Goal: Task Accomplishment & Management: Complete application form

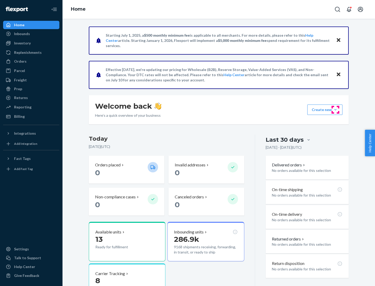
click at [335, 110] on button "Create new Create new inbound Create new order Create new product" at bounding box center [324, 110] width 35 height 10
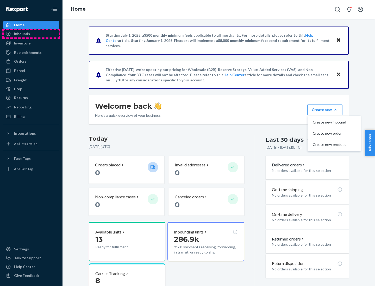
click at [31, 34] on div "Inbounds" at bounding box center [31, 33] width 55 height 7
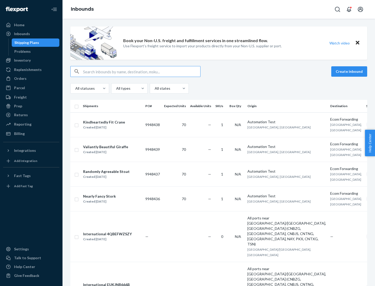
click at [350, 72] on button "Create inbound" at bounding box center [349, 71] width 36 height 10
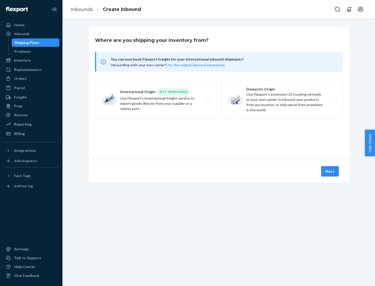
click at [282, 100] on label "Domestic Origin Use Flexport’s extensive US trucking network or your own carrie…" at bounding box center [282, 99] width 122 height 39
click at [333, 100] on input "Domestic Origin Use Flexport’s extensive US trucking network or your own carrie…" at bounding box center [334, 99] width 3 height 3
radio input "true"
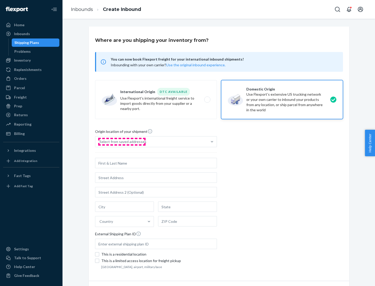
click at [122, 142] on div "Select from saved addresses" at bounding box center [122, 141] width 47 height 5
click at [100, 142] on input "Select from saved addresses" at bounding box center [99, 141] width 1 height 5
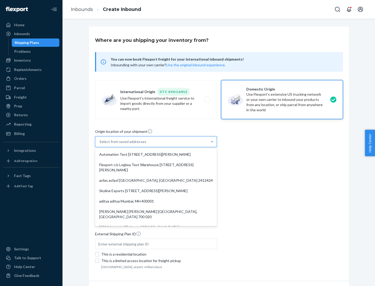
scroll to position [2, 0]
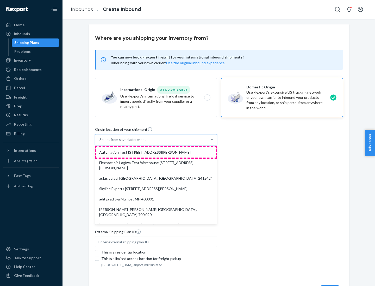
click at [156, 153] on div "Automation Test [STREET_ADDRESS][PERSON_NAME]" at bounding box center [156, 152] width 120 height 10
click at [100, 142] on input "option Automation Test [STREET_ADDRESS][PERSON_NAME]. 9 results available. Use …" at bounding box center [99, 139] width 1 height 5
type input "Automation Test"
type input "9th Floor"
type input "[GEOGRAPHIC_DATA]"
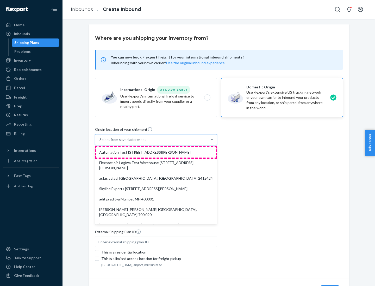
type input "CA"
type input "94104"
type input "[STREET_ADDRESS][PERSON_NAME]"
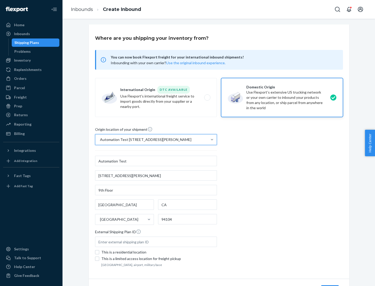
scroll to position [30, 0]
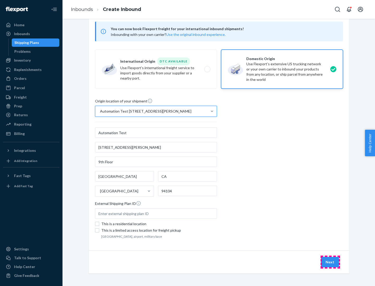
click at [330, 262] on button "Next" at bounding box center [330, 262] width 18 height 10
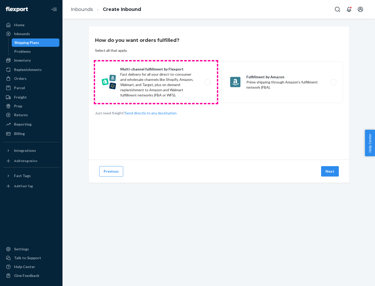
click at [156, 82] on label "Multi-channel fulfillment by Flexport Fast delivery for all your direct-to-cons…" at bounding box center [156, 82] width 122 height 42
click at [207, 82] on input "Multi-channel fulfillment by Flexport Fast delivery for all your direct-to-cons…" at bounding box center [208, 82] width 3 height 3
radio input "true"
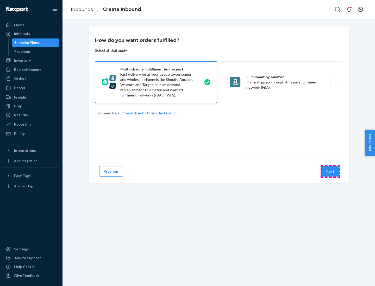
click at [330, 172] on button "Next" at bounding box center [330, 171] width 18 height 10
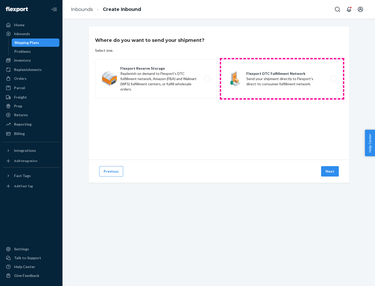
click at [282, 79] on label "Flexport DTC Fulfillment Network Send your shipment directly to Flexport's dire…" at bounding box center [282, 78] width 122 height 39
click at [333, 79] on input "Flexport DTC Fulfillment Network Send your shipment directly to Flexport's dire…" at bounding box center [334, 78] width 3 height 3
radio input "true"
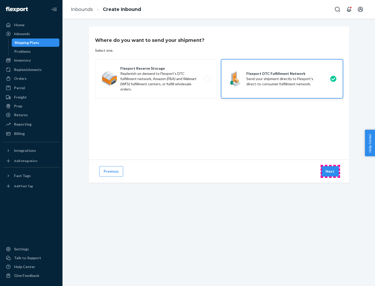
click at [330, 172] on button "Next" at bounding box center [330, 171] width 18 height 10
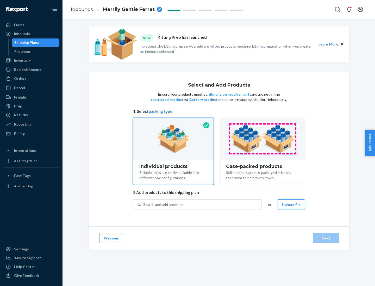
click at [262, 139] on img at bounding box center [262, 139] width 65 height 29
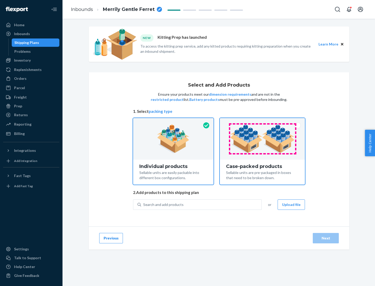
click at [262, 122] on input "Case-packed products Sellable units are pre-packaged in boxes that need to be b…" at bounding box center [262, 119] width 3 height 3
radio input "true"
radio input "false"
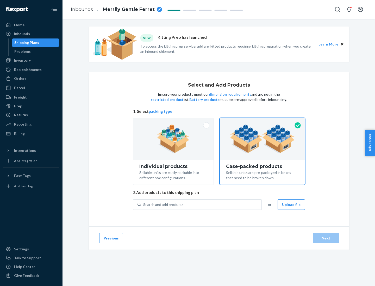
click at [201, 205] on div "Search and add products" at bounding box center [201, 204] width 120 height 9
click at [144, 205] on input "Search and add products" at bounding box center [143, 204] width 1 height 5
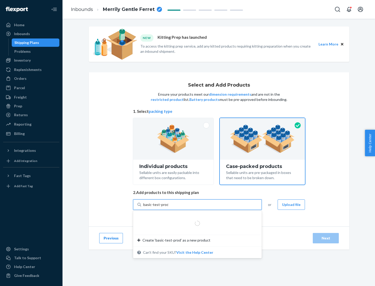
type input "basic-test-product-1"
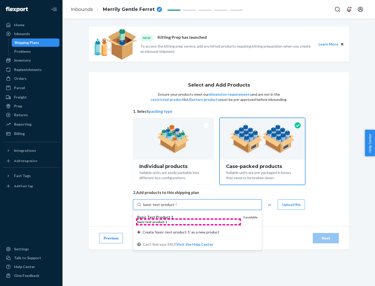
click at [188, 222] on div "basic - test - product - 1" at bounding box center [188, 222] width 102 height 4
click at [176, 207] on input "basic-test-product-1" at bounding box center [159, 204] width 33 height 5
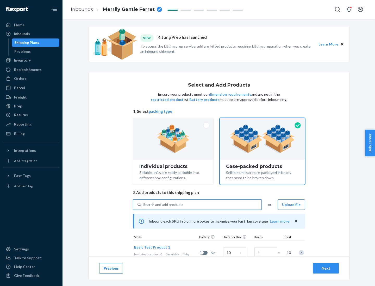
scroll to position [19, 0]
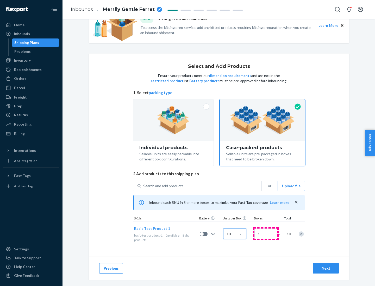
type input "10"
type input "7"
click at [326, 269] on div "Next" at bounding box center [325, 268] width 17 height 5
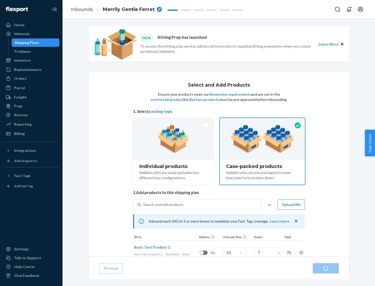
radio input "true"
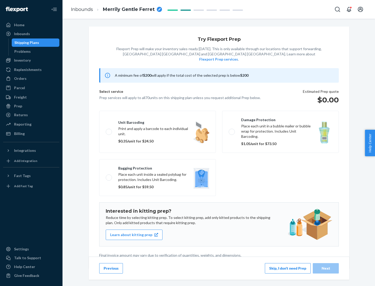
scroll to position [1, 0]
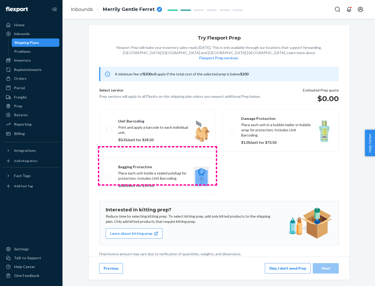
click at [157, 166] on label "Bagging protection Place each unit inside a sealed polybag for protection. Incl…" at bounding box center [157, 176] width 117 height 37
click at [109, 175] on input "Bagging protection Place each unit inside a sealed polybag for protection. Incl…" at bounding box center [107, 176] width 3 height 3
checkbox input "true"
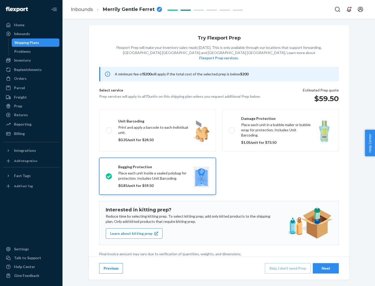
click at [326, 268] on div "Next" at bounding box center [325, 268] width 17 height 5
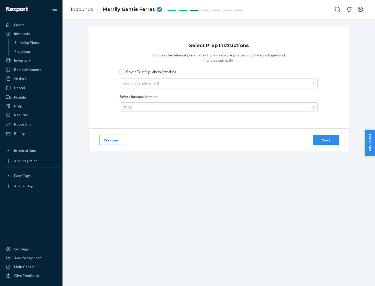
click at [122, 72] on input "Cover Existing Labels (Yes/No)" at bounding box center [122, 72] width 4 height 4
checkbox input "true"
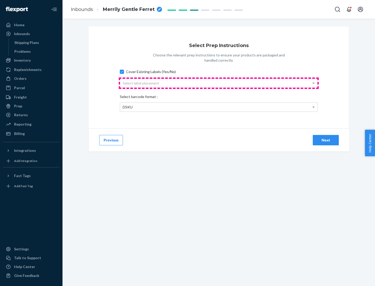
click at [219, 83] on div "Select label placement" at bounding box center [218, 83] width 197 height 9
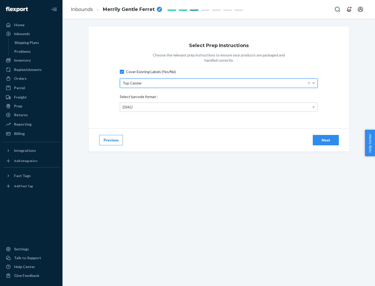
click at [219, 107] on div "DSKU" at bounding box center [218, 107] width 197 height 9
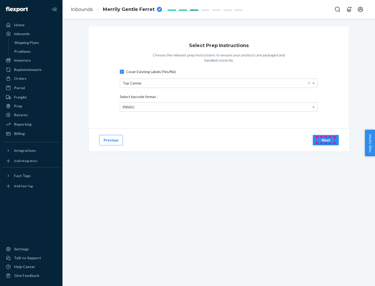
click at [326, 140] on div "Next" at bounding box center [325, 140] width 17 height 5
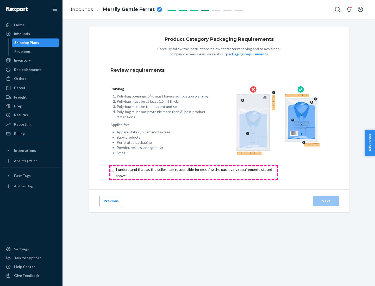
click at [193, 173] on input "checkbox" at bounding box center [196, 173] width 173 height 12
checkbox input "true"
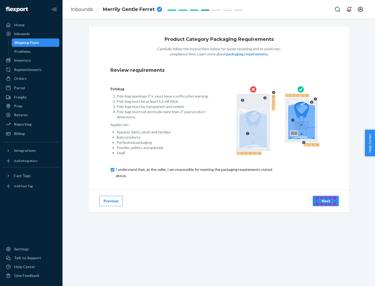
click at [326, 201] on div "Next" at bounding box center [325, 201] width 17 height 5
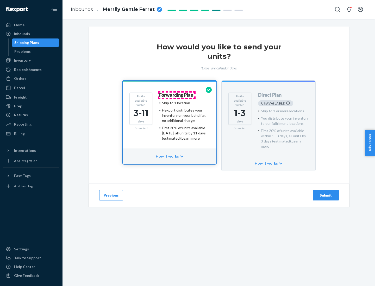
click at [176, 95] on h4 "Forwarding Plan" at bounding box center [176, 95] width 34 height 5
click at [326, 193] on div "Submit" at bounding box center [325, 195] width 17 height 5
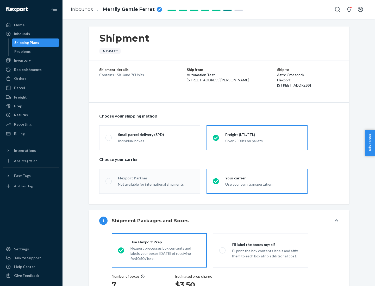
radio input "true"
radio input "false"
radio input "true"
radio input "false"
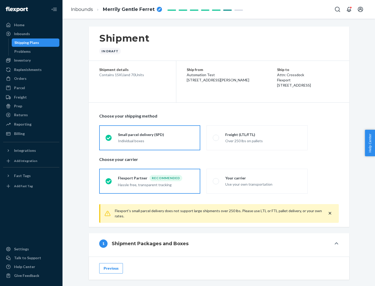
click at [257, 138] on div "Over 250 lbs on pallets" at bounding box center [263, 140] width 76 height 6
click at [216, 138] on input "Freight (LTL/FTL) Over 250 lbs on pallets" at bounding box center [214, 137] width 3 height 3
radio input "true"
radio input "false"
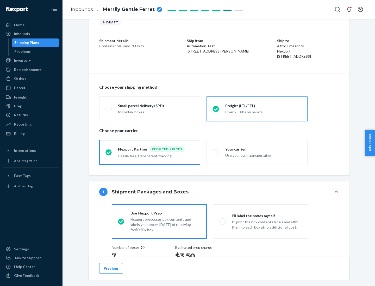
click at [257, 152] on div "Use your own transportation" at bounding box center [263, 155] width 76 height 6
click at [216, 152] on input "Your carrier Use your own transportation" at bounding box center [214, 152] width 3 height 3
radio input "true"
radio input "false"
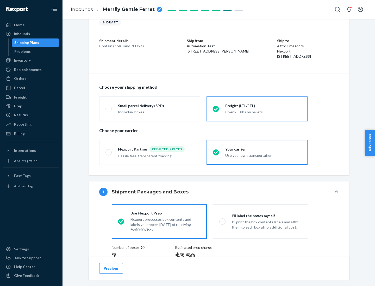
scroll to position [98, 0]
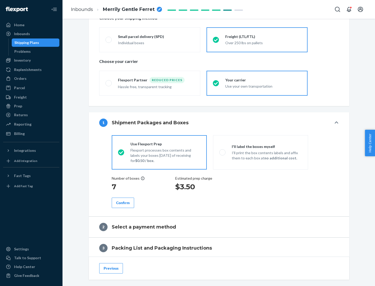
click at [260, 152] on p "I’ll print the box contents labels and affix them to each box at no additional …" at bounding box center [267, 155] width 70 height 10
click at [223, 152] on input "I'll label the boxes myself I’ll print the box contents labels and affix them t…" at bounding box center [220, 152] width 3 height 3
radio input "true"
radio input "false"
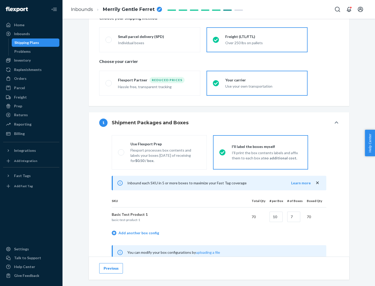
scroll to position [163, 0]
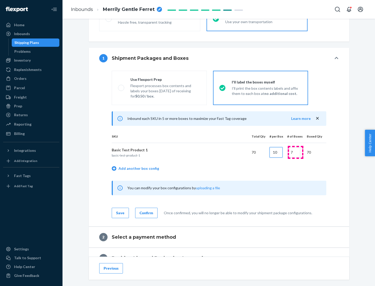
type input "10"
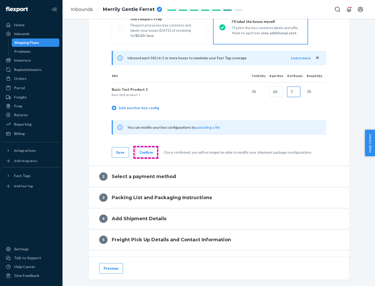
type input "7"
click at [146, 152] on div "Confirm" at bounding box center [147, 152] width 14 height 5
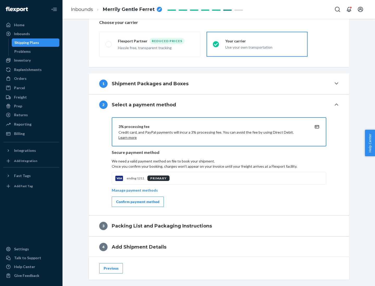
scroll to position [187, 0]
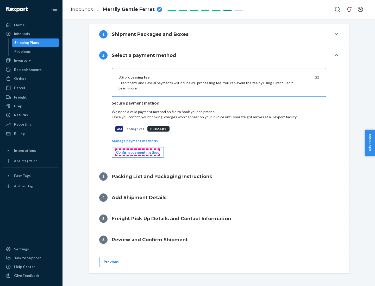
click at [137, 153] on div "Confirm payment method" at bounding box center [137, 152] width 43 height 5
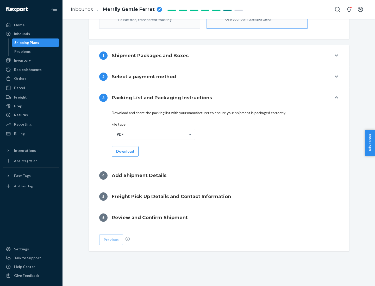
scroll to position [164, 0]
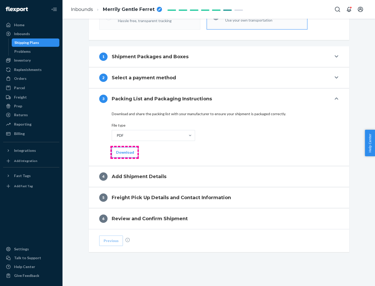
click at [124, 152] on button "Download" at bounding box center [125, 152] width 27 height 10
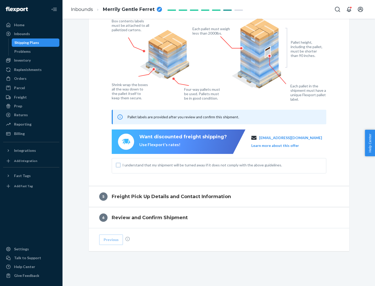
click at [118, 165] on input "I understand that my shipment will be turned away if it does not comply with th…" at bounding box center [118, 165] width 4 height 4
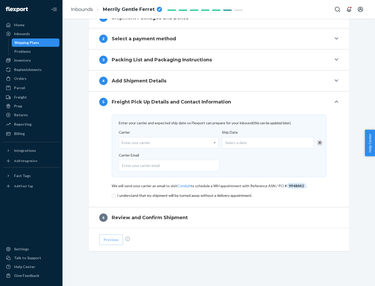
scroll to position [203, 0]
click at [219, 195] on input "checkbox" at bounding box center [219, 196] width 214 height 6
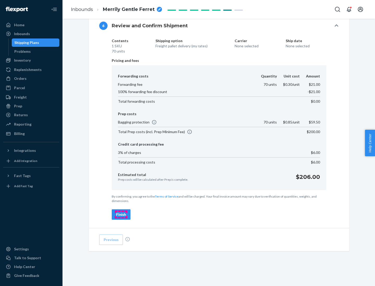
click at [121, 215] on div "Finish" at bounding box center [121, 214] width 10 height 5
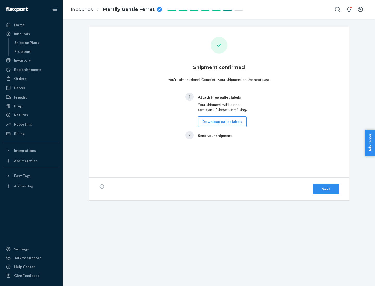
click at [221, 122] on button "Download pallet labels" at bounding box center [222, 122] width 49 height 10
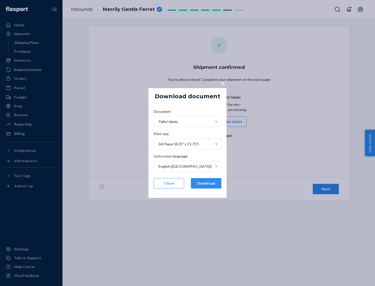
click at [206, 184] on button "Download" at bounding box center [206, 183] width 30 height 10
click at [223, 83] on span "×" at bounding box center [223, 83] width 4 height 9
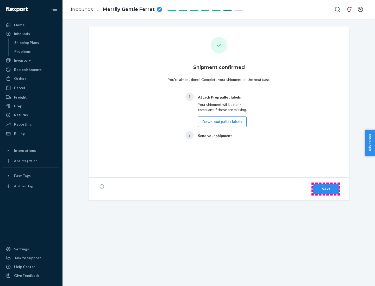
click at [326, 189] on div "Next" at bounding box center [325, 189] width 17 height 5
